Goal: Information Seeking & Learning: Learn about a topic

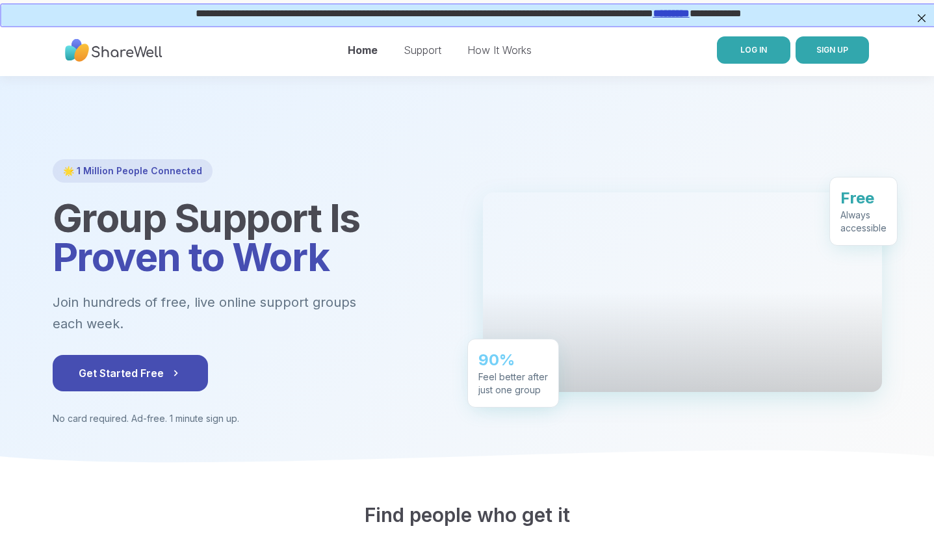
click at [755, 57] on link "LOG IN" at bounding box center [753, 49] width 73 height 27
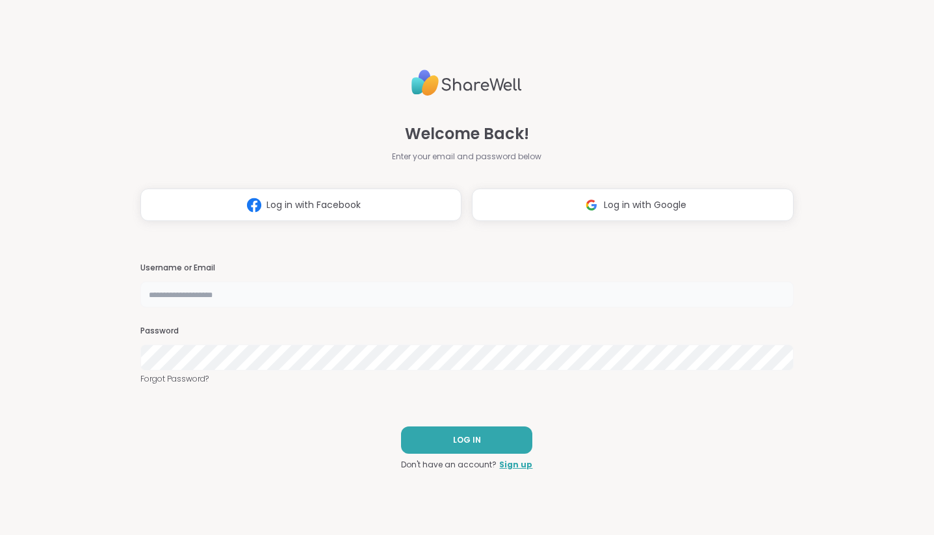
type input "**********"
click at [493, 436] on button "LOG IN" at bounding box center [466, 439] width 131 height 27
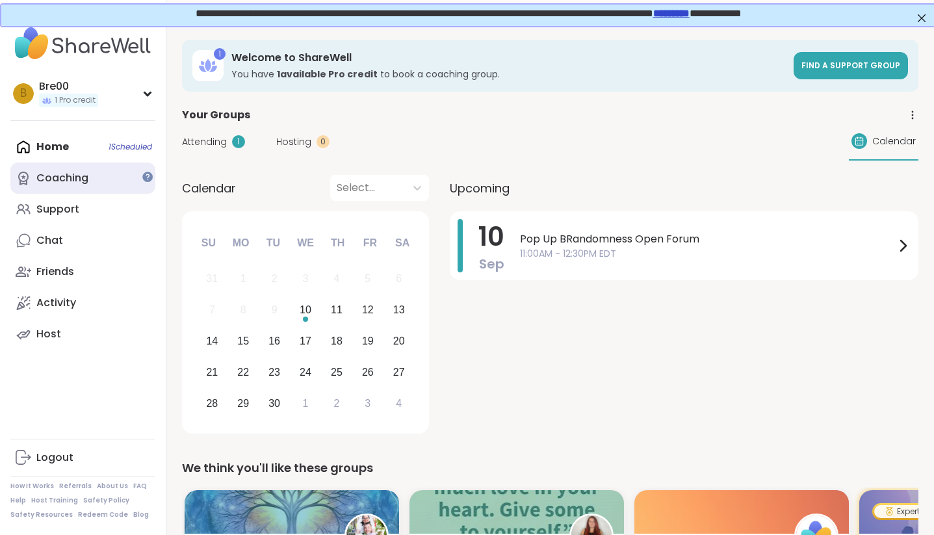
click at [84, 177] on div "Coaching" at bounding box center [62, 178] width 52 height 14
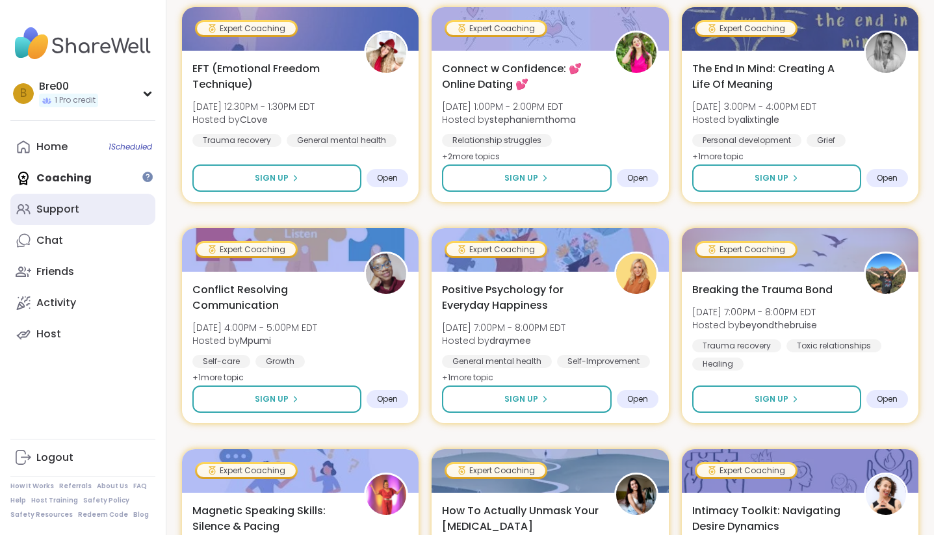
click at [40, 208] on div "Support" at bounding box center [57, 209] width 43 height 14
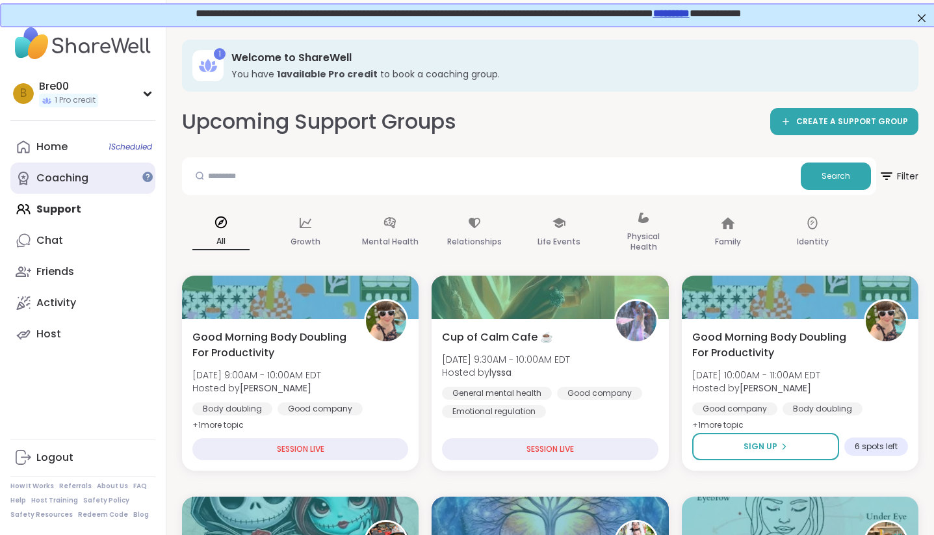
click at [127, 177] on link "Coaching" at bounding box center [82, 178] width 145 height 31
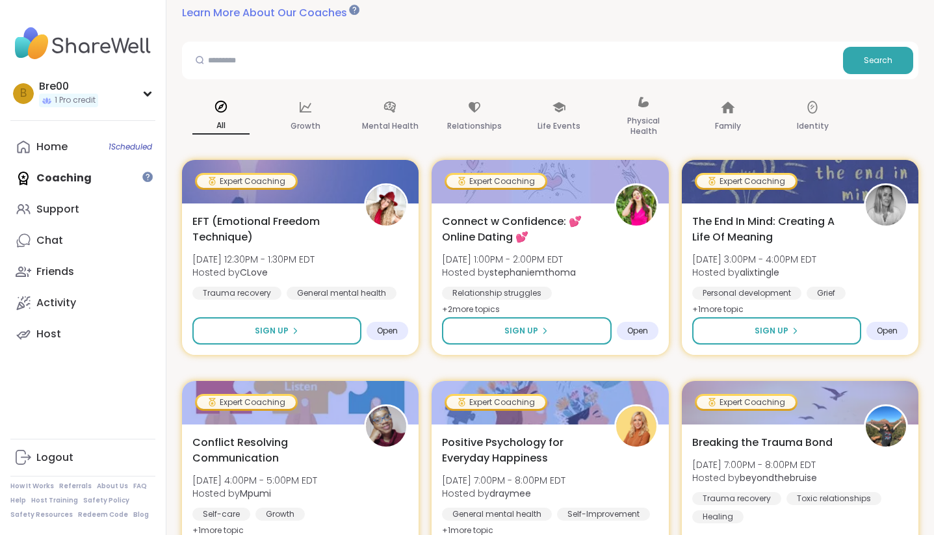
scroll to position [142, 0]
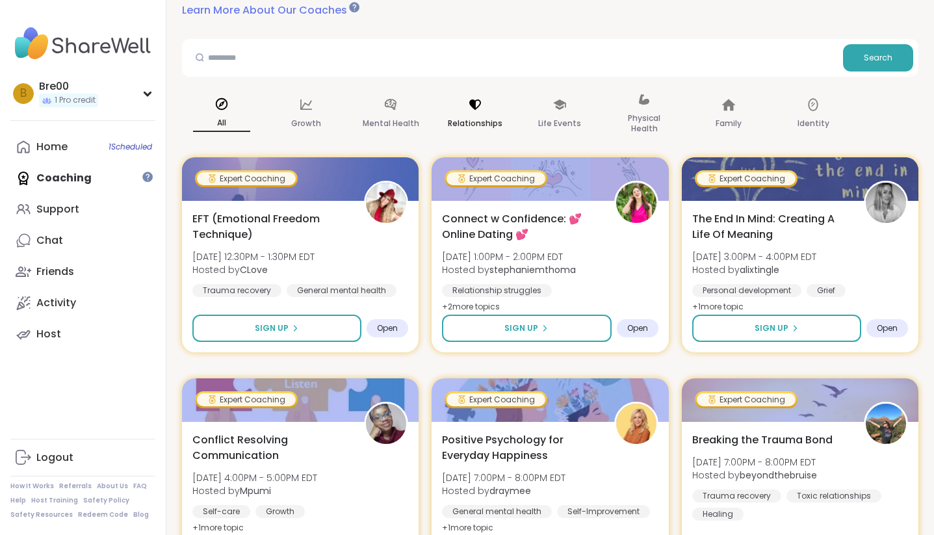
click at [471, 107] on icon at bounding box center [475, 105] width 14 height 14
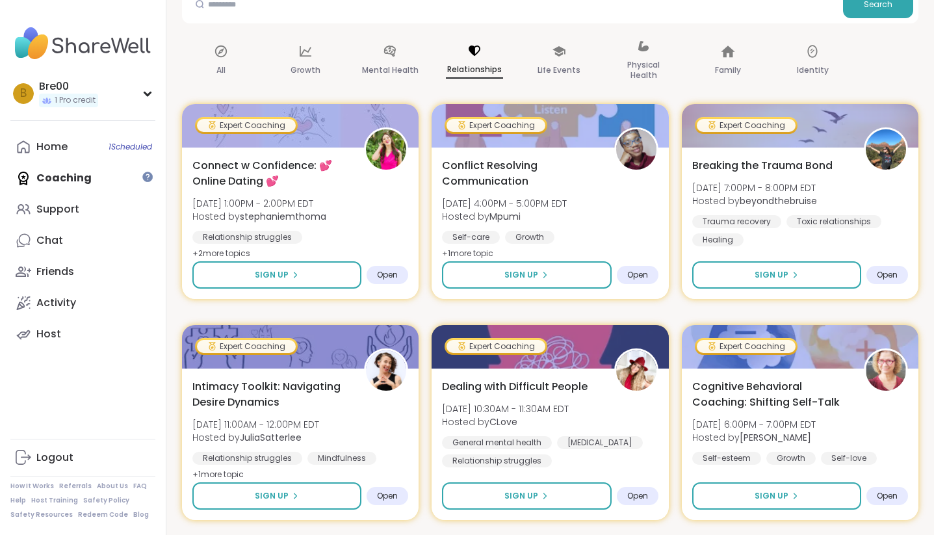
scroll to position [196, 0]
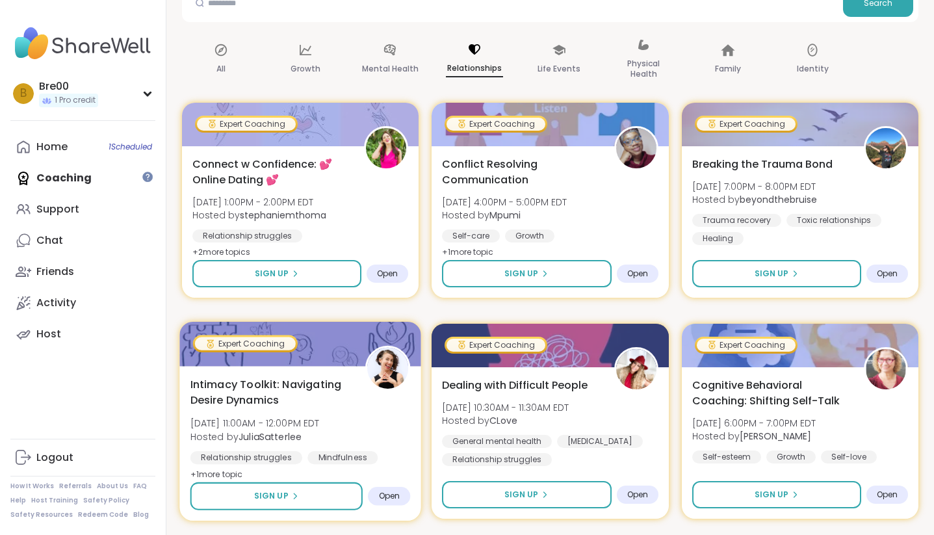
click at [209, 470] on span "+ 1 more topic" at bounding box center [216, 474] width 53 height 10
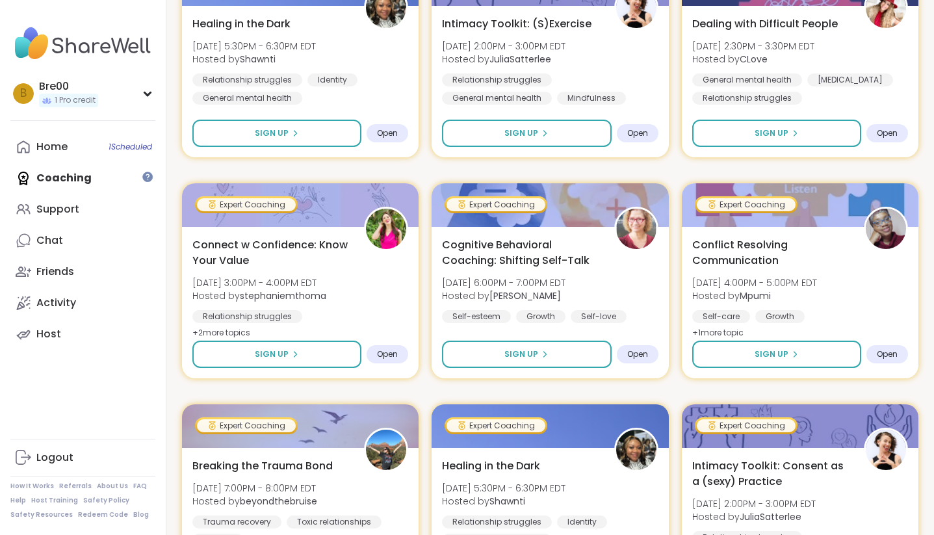
scroll to position [1000, 0]
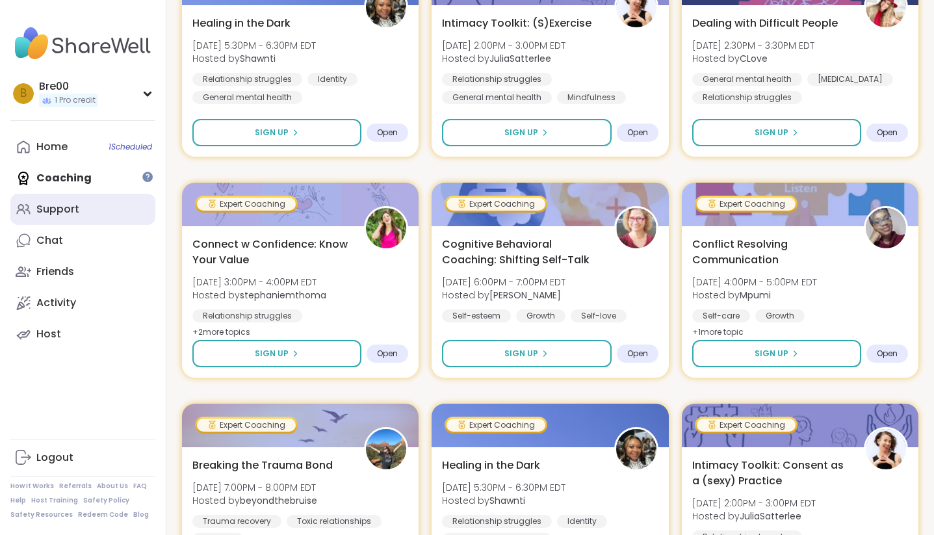
click at [60, 203] on div "Support" at bounding box center [57, 209] width 43 height 14
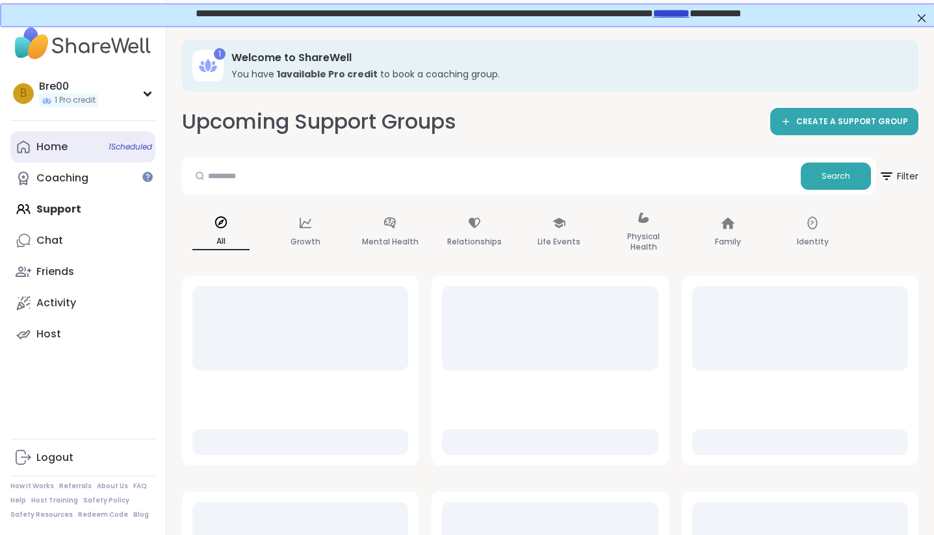
click at [63, 138] on link "Home 1 Scheduled" at bounding box center [82, 146] width 145 height 31
